Goal: Browse casually

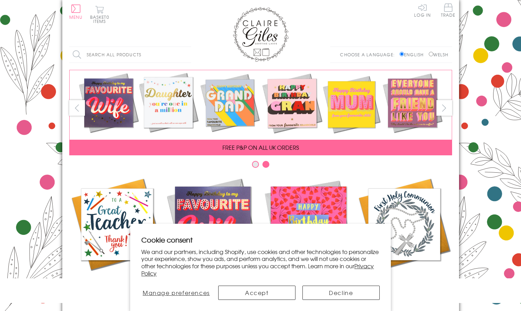
scroll to position [297, 0]
